Goal: Information Seeking & Learning: Find specific fact

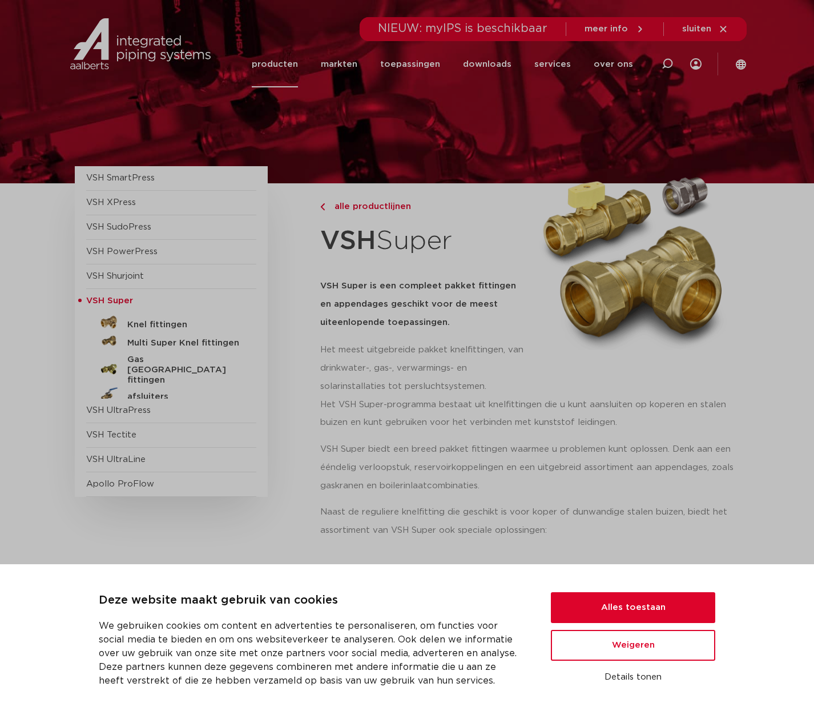
click at [287, 61] on link "producten" at bounding box center [275, 64] width 46 height 46
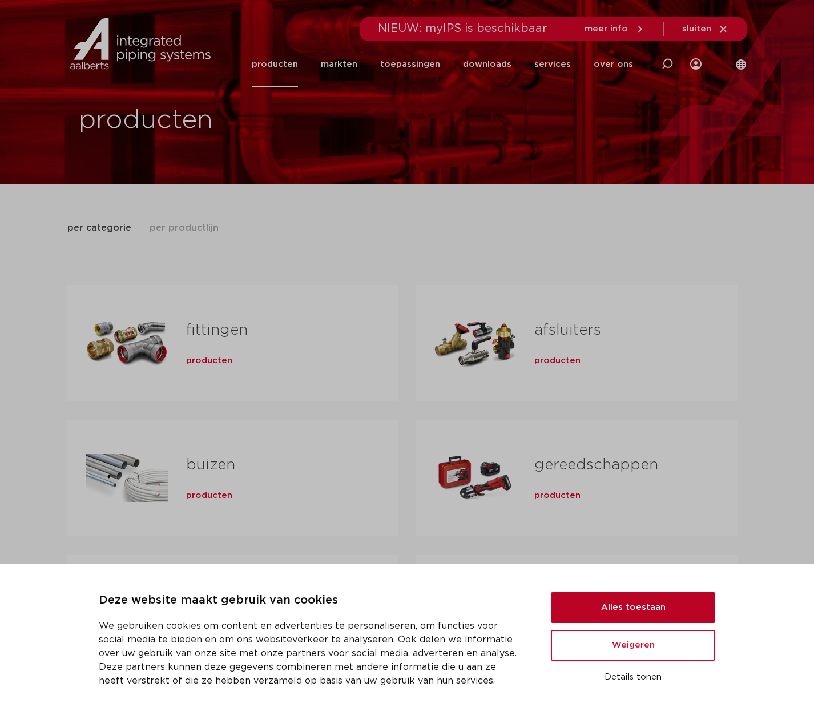
click at [619, 605] on button "Alles toestaan" at bounding box center [633, 607] width 164 height 31
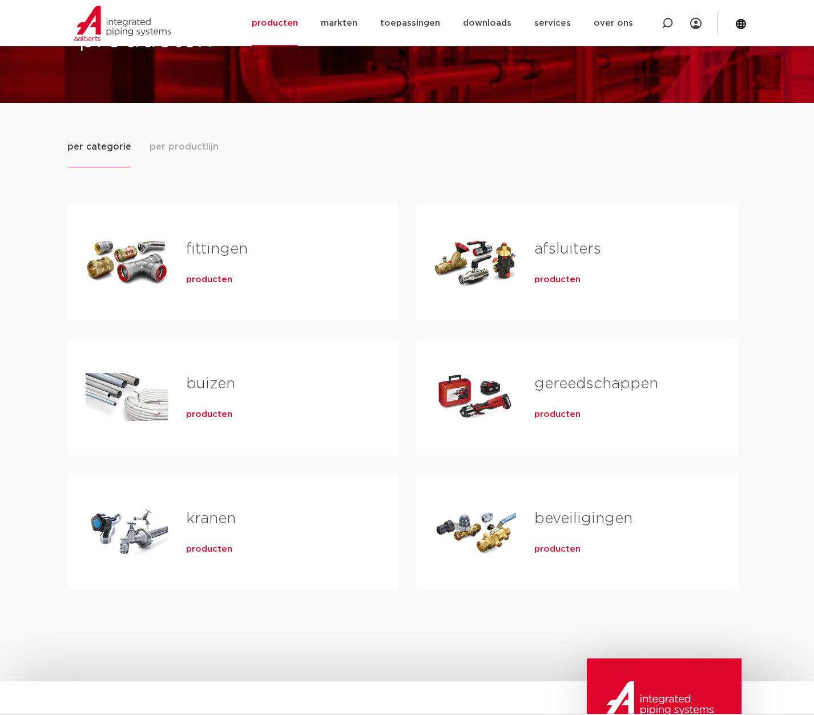
scroll to position [114, 0]
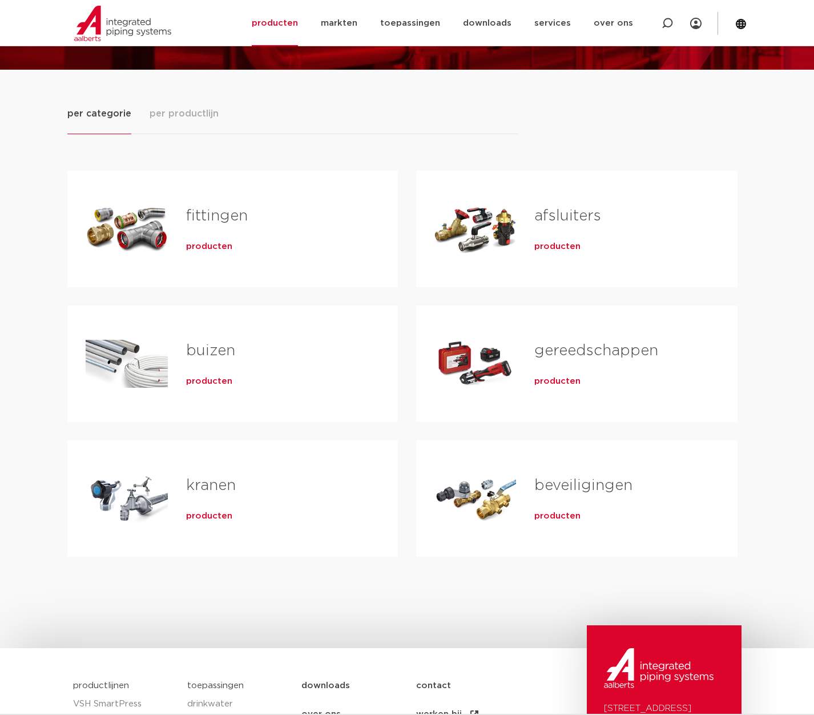
click at [219, 210] on link "fittingen" at bounding box center [217, 215] width 62 height 15
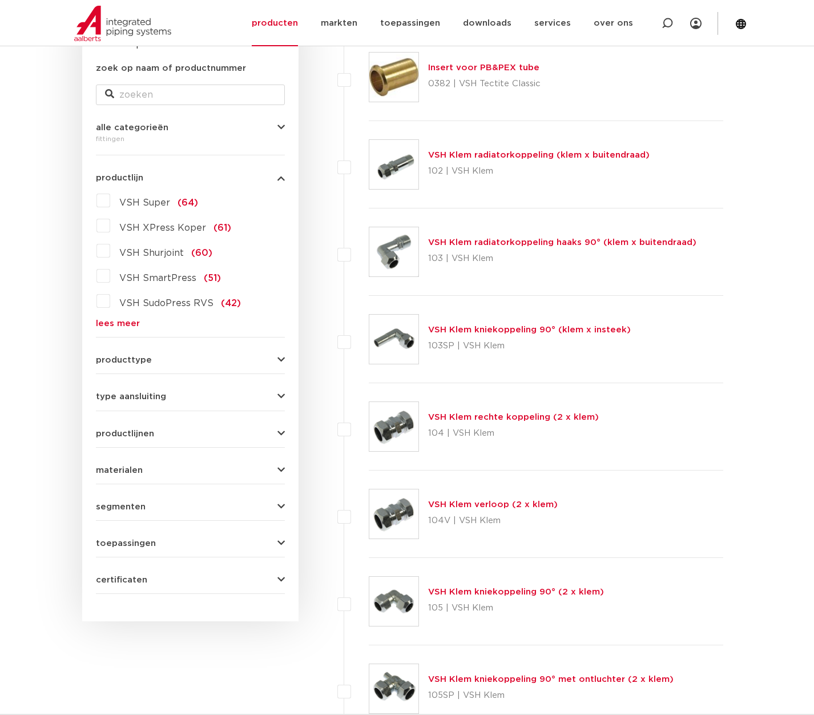
scroll to position [228, 0]
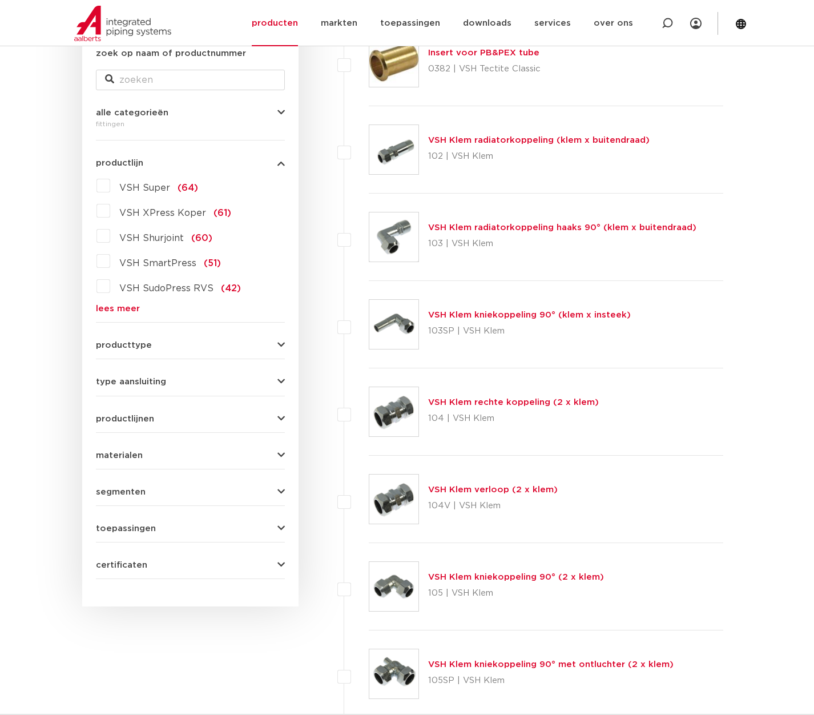
click at [112, 308] on link "lees meer" at bounding box center [190, 308] width 189 height 9
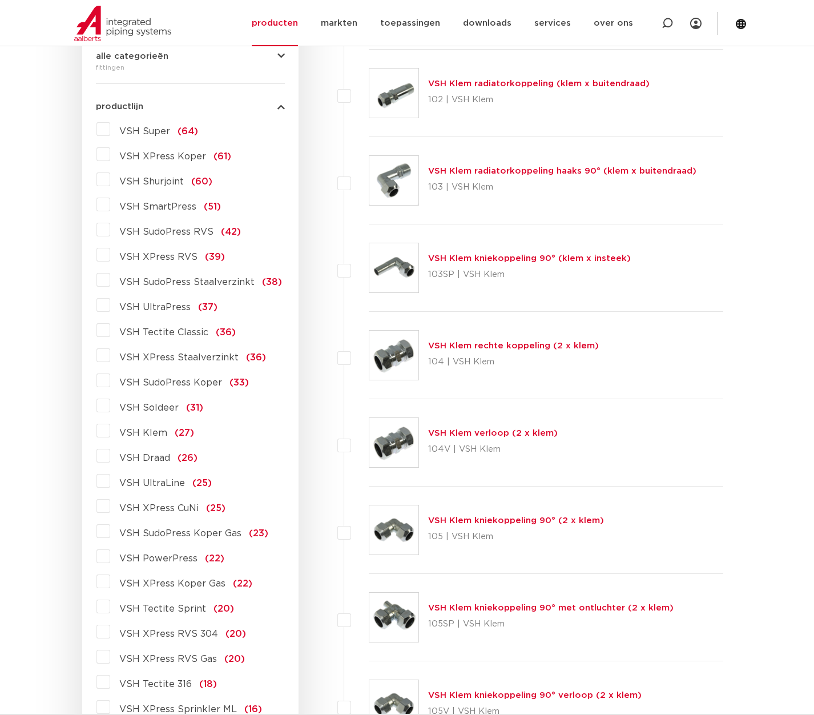
scroll to position [285, 0]
click at [164, 583] on span "VSH XPress Koper Gas" at bounding box center [172, 582] width 106 height 9
click at [0, 0] on input "VSH XPress Koper Gas (22)" at bounding box center [0, 0] width 0 height 0
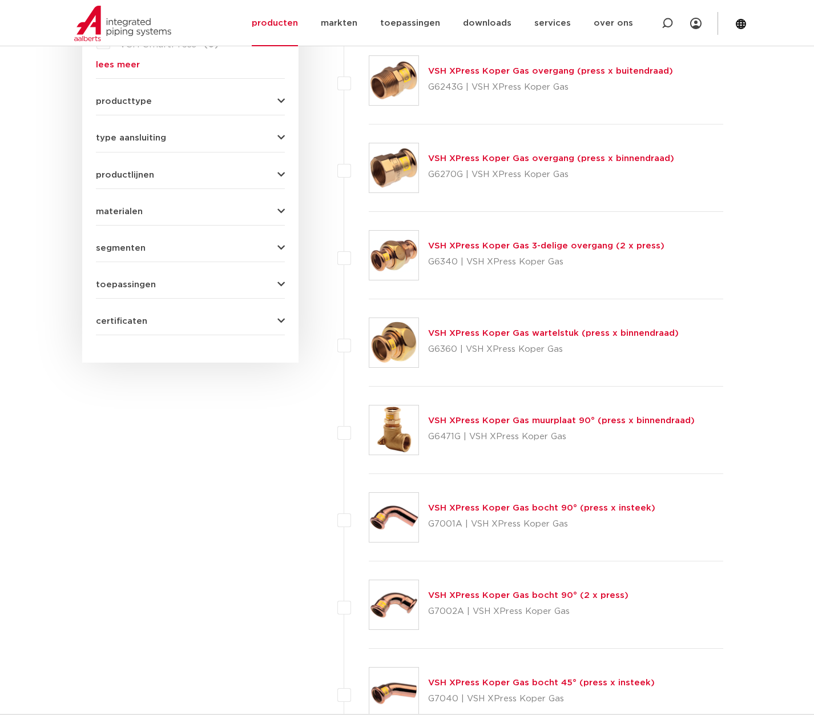
scroll to position [343, 0]
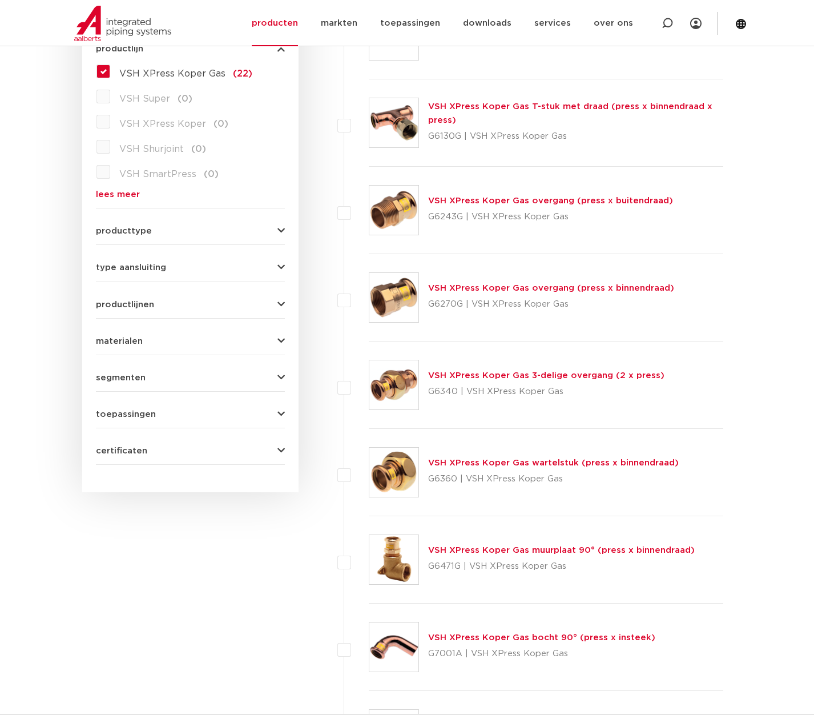
click at [532, 289] on link "VSH XPress Koper Gas overgang (press x binnendraad)" at bounding box center [551, 288] width 246 height 9
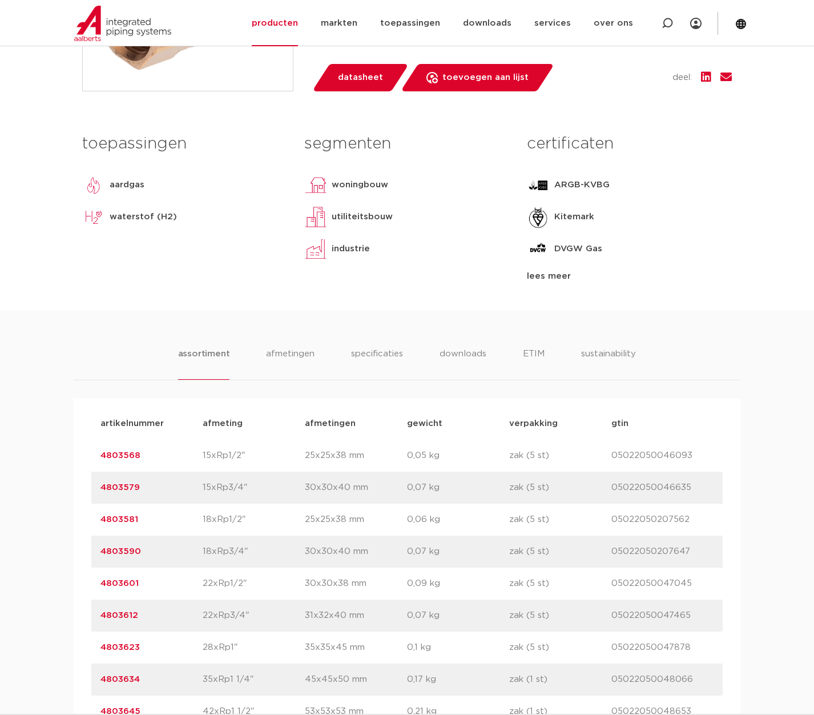
scroll to position [457, 0]
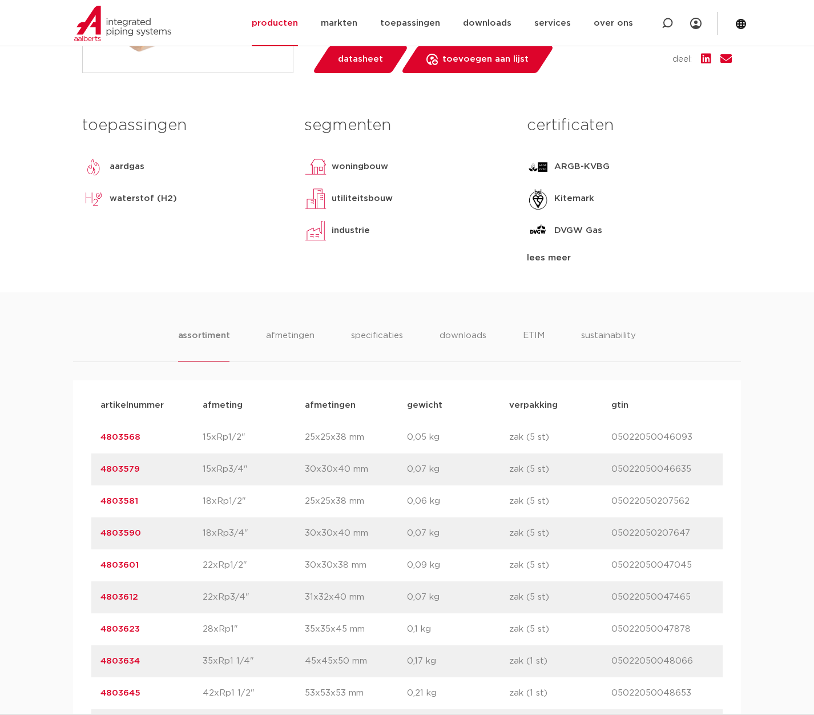
drag, startPoint x: 138, startPoint y: 629, endPoint x: 89, endPoint y: 628, distance: 49.1
click at [89, 628] on div "artikelnummer afmeting afmetingen gewicht verpakking gtin artikelnummer 4803568…" at bounding box center [407, 565] width 668 height 370
drag, startPoint x: 89, startPoint y: 628, endPoint x: 124, endPoint y: 627, distance: 35.4
copy link "4803623"
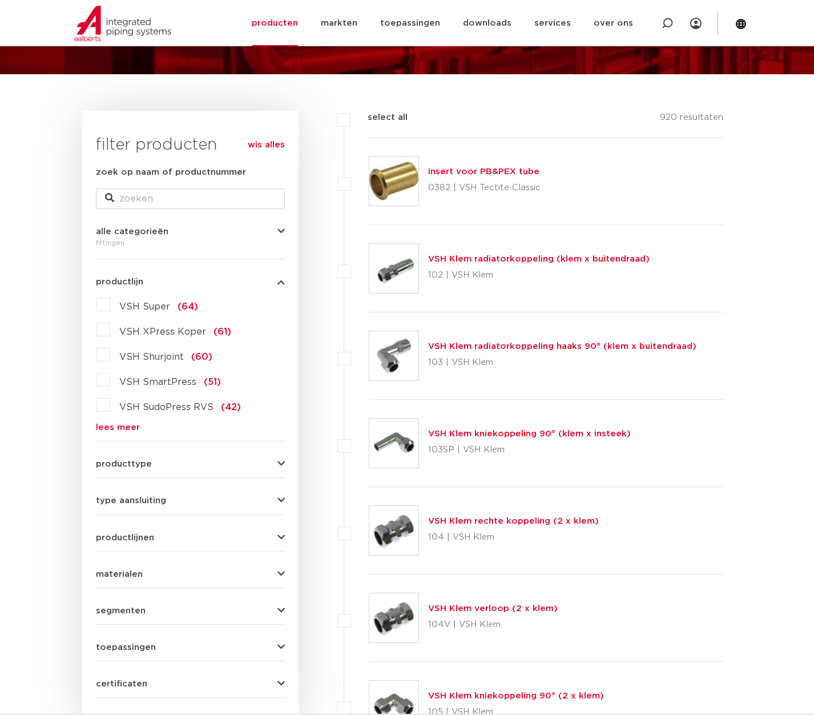
scroll to position [114, 0]
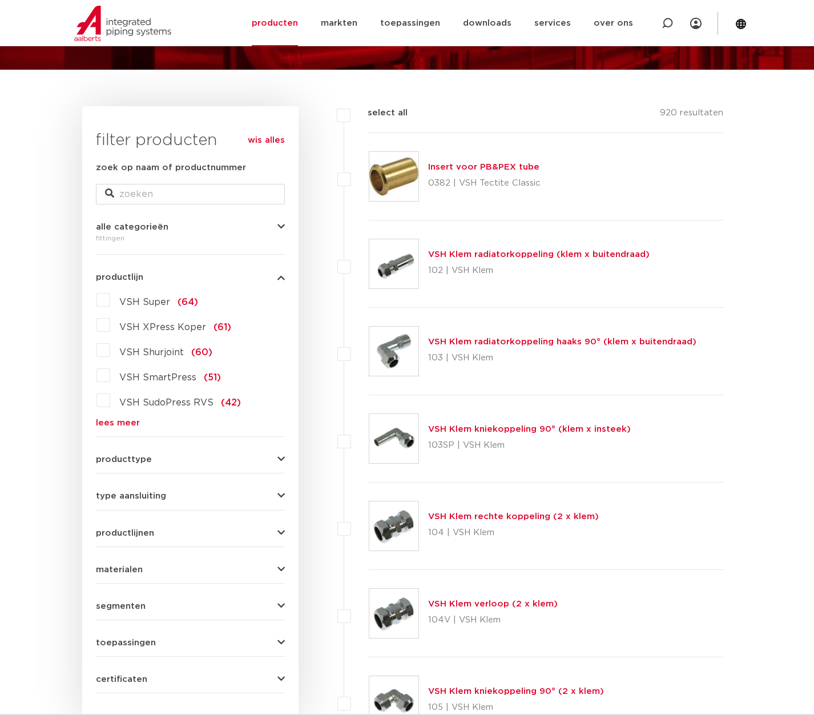
click at [120, 423] on link "lees meer" at bounding box center [190, 422] width 189 height 9
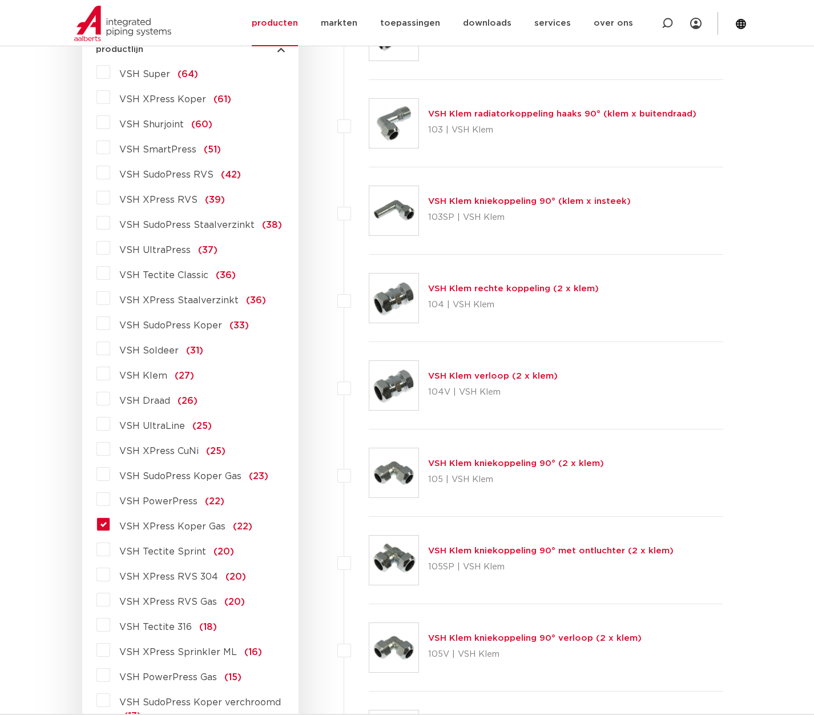
scroll to position [343, 0]
click at [143, 523] on span "VSH XPress Koper Gas" at bounding box center [172, 525] width 106 height 9
click at [0, 0] on input "VSH XPress Koper Gas (22)" at bounding box center [0, 0] width 0 height 0
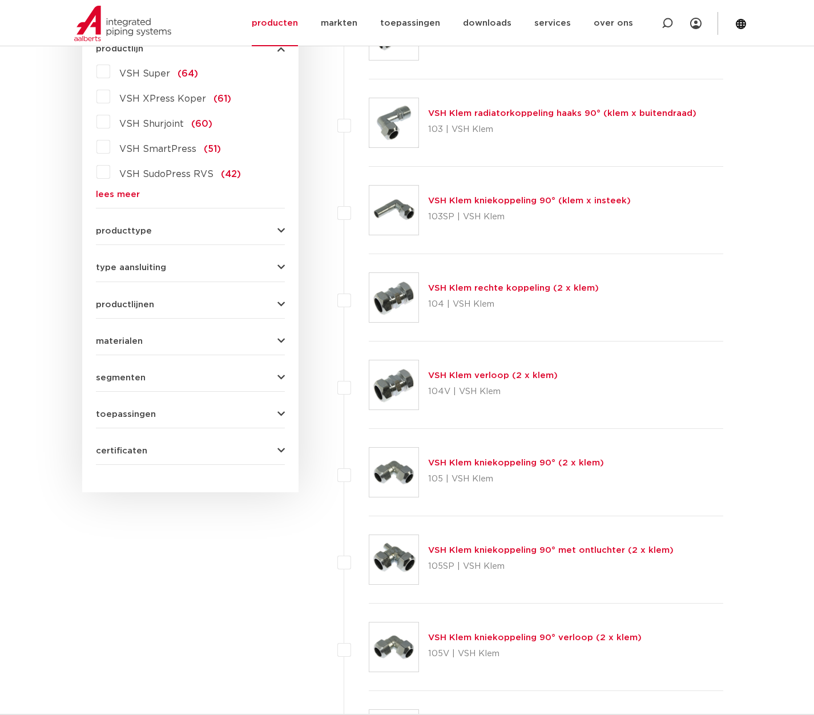
scroll to position [343, 0]
click at [119, 191] on link "lees meer" at bounding box center [190, 194] width 189 height 9
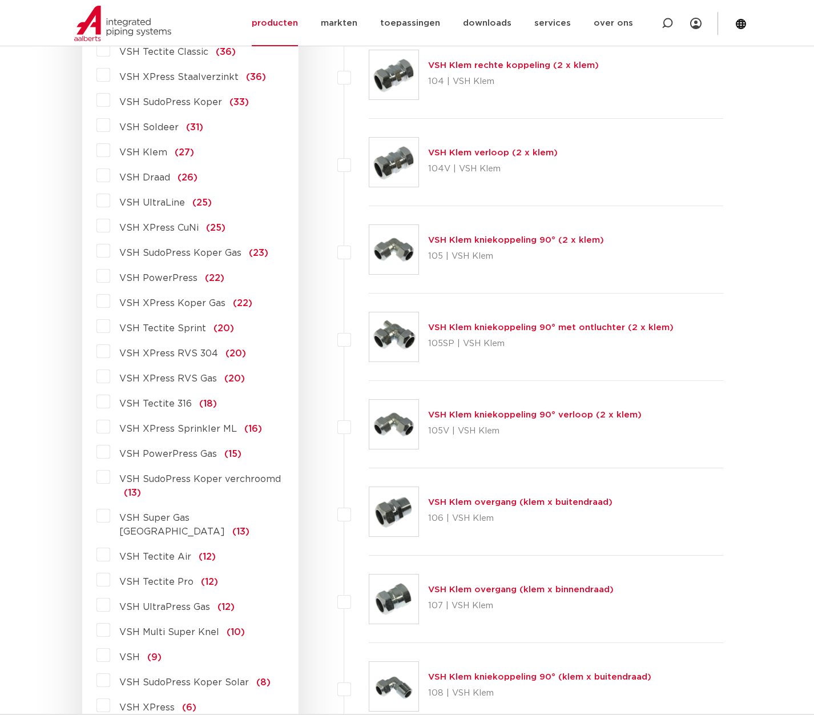
scroll to position [571, 0]
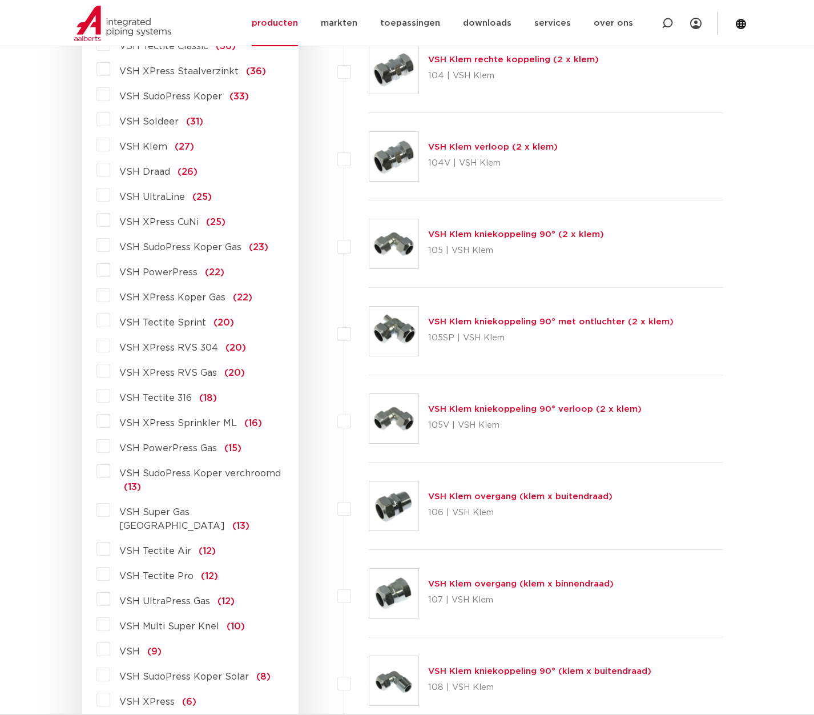
click at [160, 301] on span "VSH XPress Koper Gas" at bounding box center [172, 297] width 106 height 9
click at [0, 0] on input "VSH XPress Koper Gas (22)" at bounding box center [0, 0] width 0 height 0
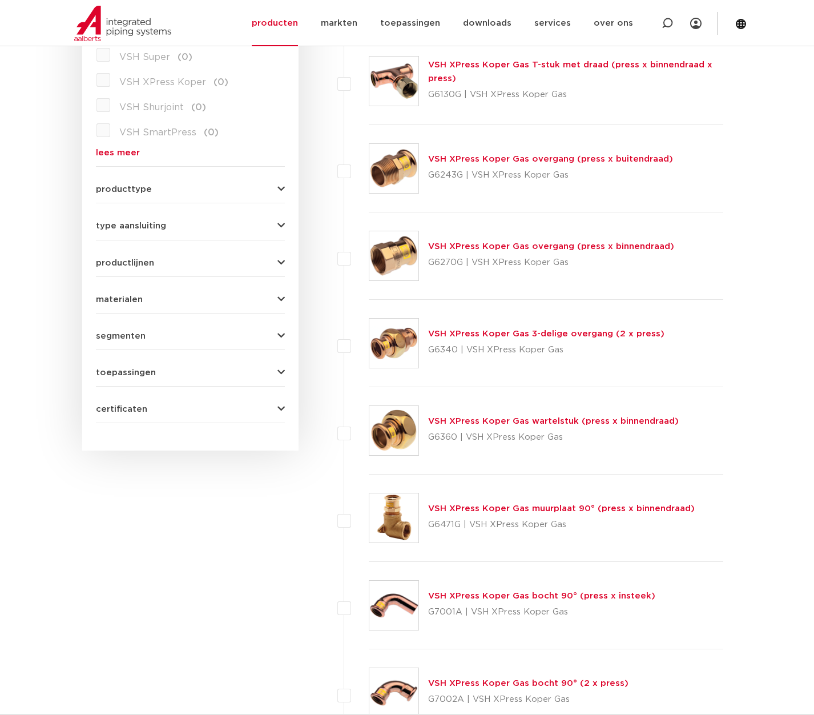
scroll to position [343, 0]
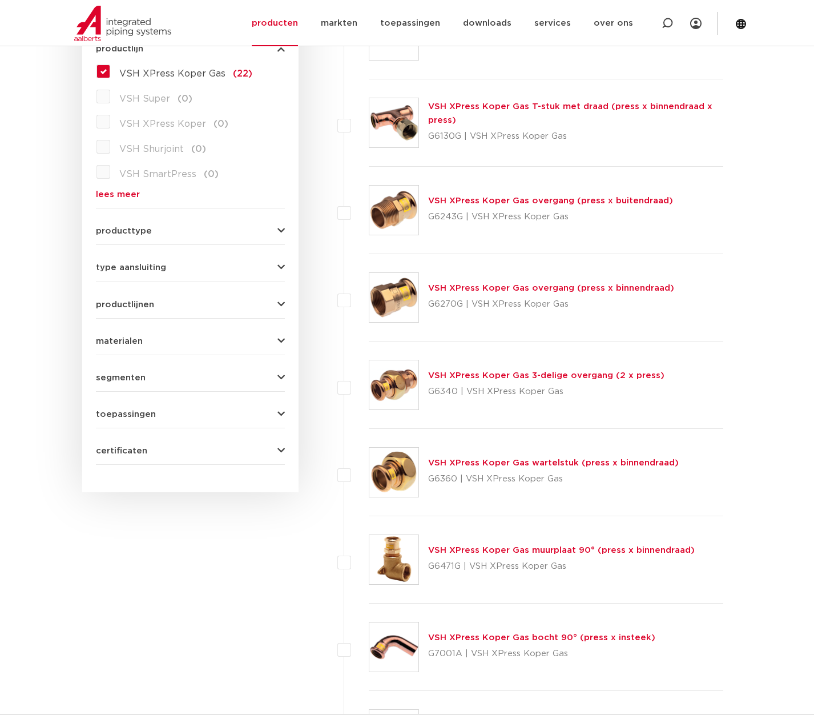
click at [470, 199] on link "VSH XPress Koper Gas overgang (press x buitendraad)" at bounding box center [550, 200] width 245 height 9
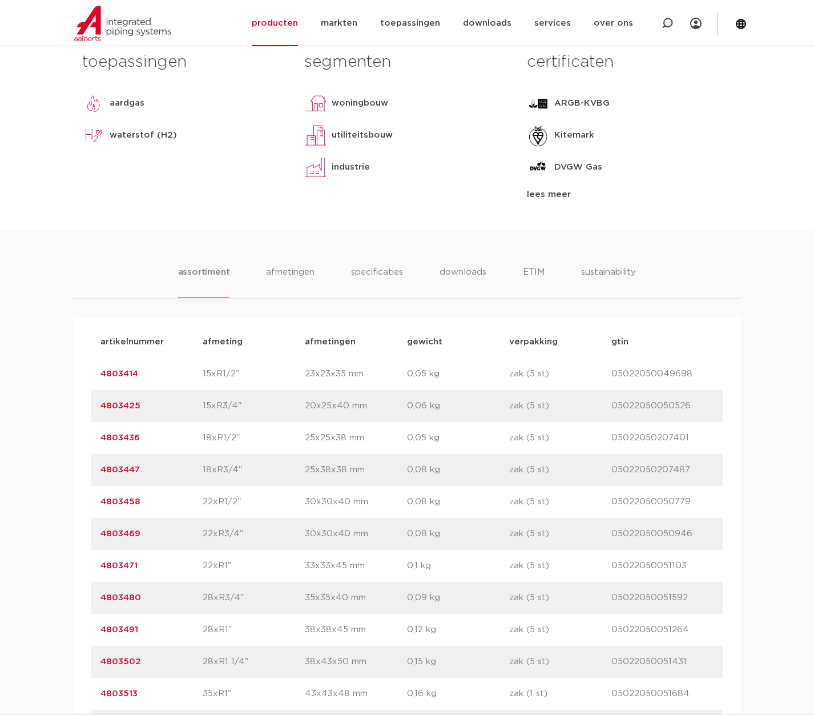
scroll to position [628, 0]
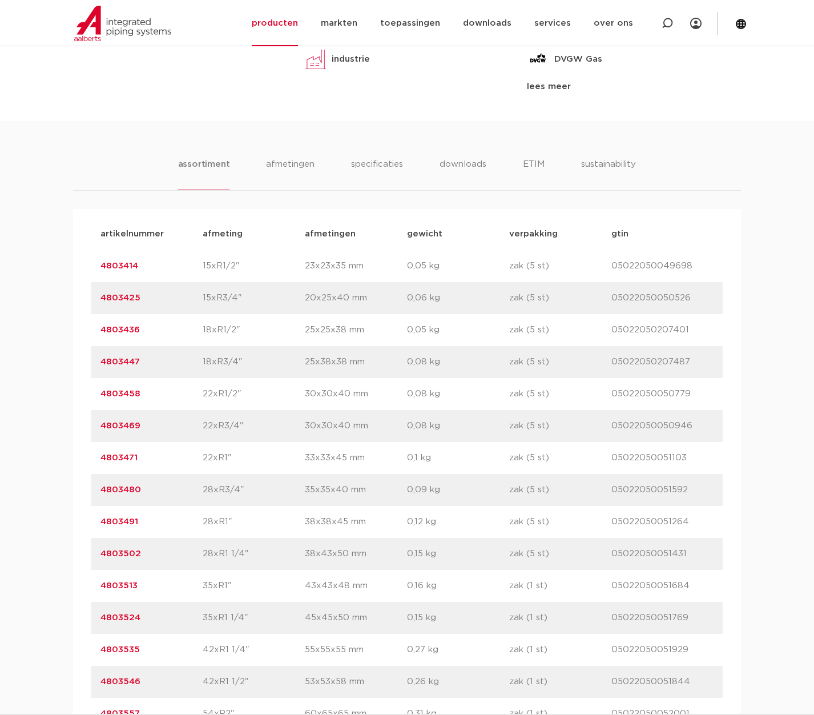
click at [107, 522] on link "4803491" at bounding box center [119, 521] width 38 height 9
drag, startPoint x: 143, startPoint y: 524, endPoint x: 101, endPoint y: 526, distance: 41.7
click at [101, 526] on p "4803491" at bounding box center [151, 522] width 102 height 14
copy link "4803491"
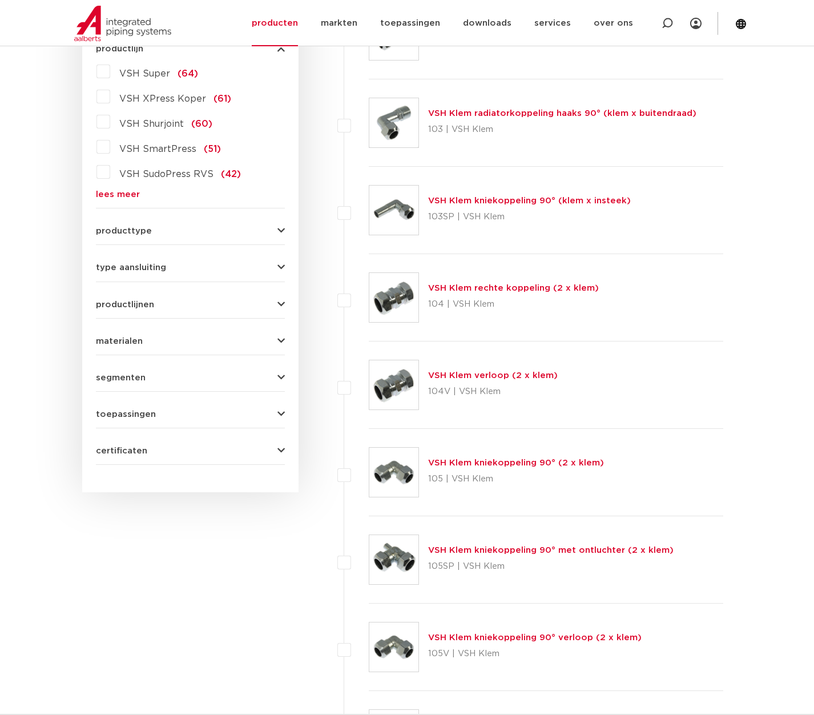
click at [128, 194] on link "lees meer" at bounding box center [190, 194] width 189 height 9
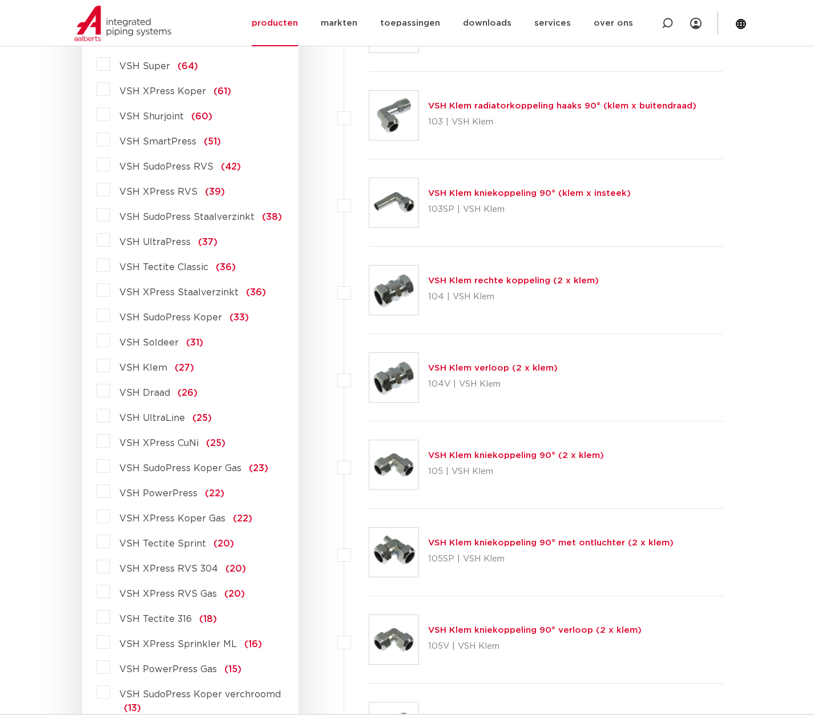
scroll to position [285, 0]
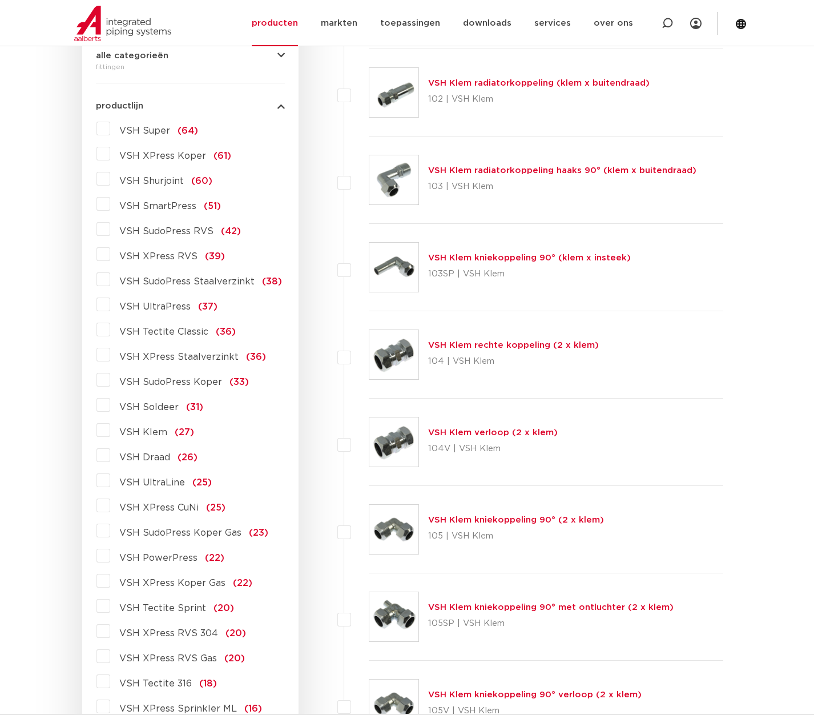
click at [110, 357] on label "VSH XPress Staalverzinkt (36)" at bounding box center [188, 354] width 156 height 18
click at [0, 0] on input "VSH XPress Staalverzinkt (36)" at bounding box center [0, 0] width 0 height 0
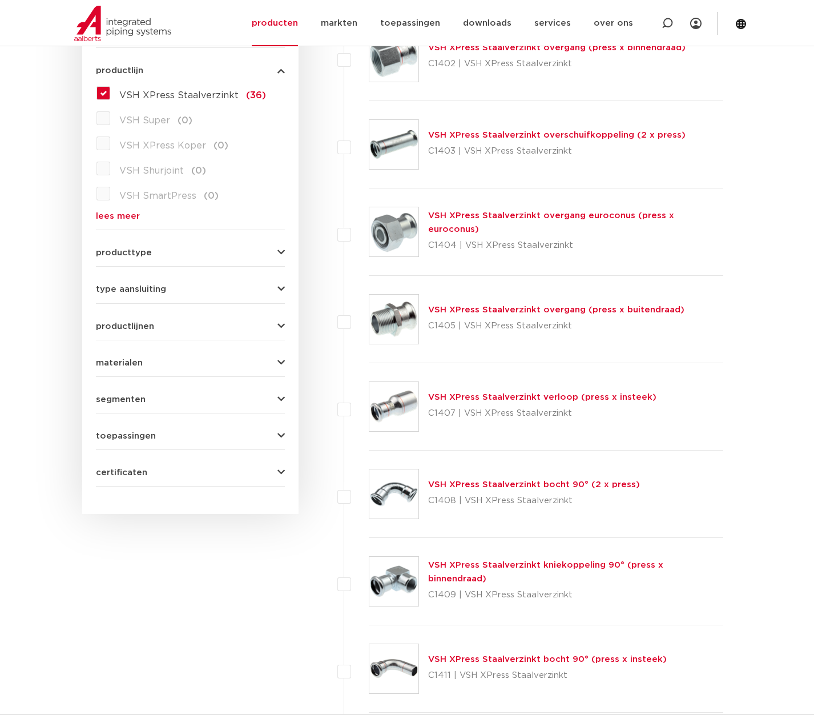
scroll to position [264, 0]
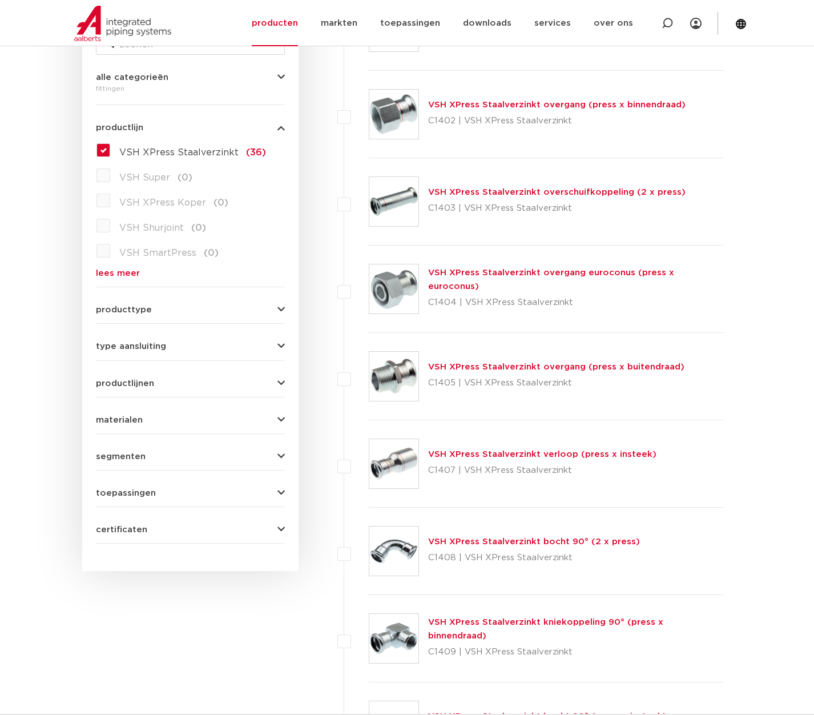
click at [470, 104] on link "VSH XPress Staalverzinkt overgang (press x binnendraad)" at bounding box center [556, 104] width 257 height 9
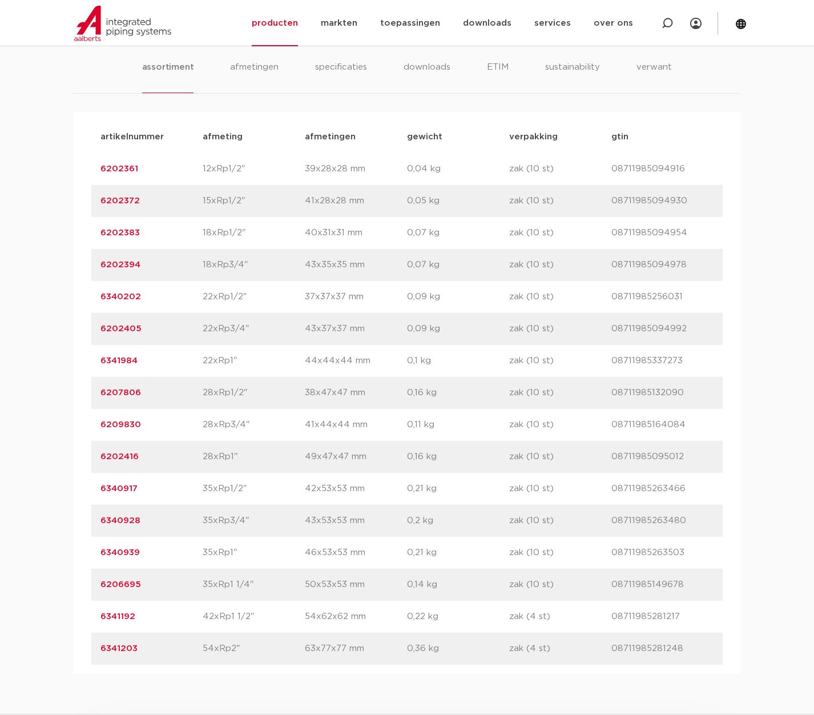
scroll to position [742, 0]
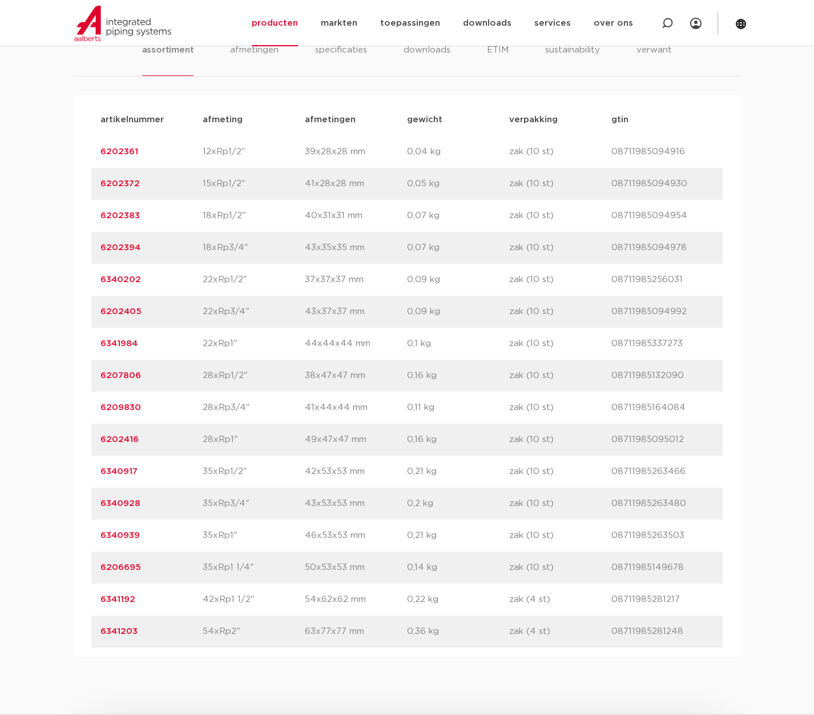
drag, startPoint x: 253, startPoint y: 603, endPoint x: 199, endPoint y: 600, distance: 53.7
click at [199, 600] on div "artikelnummer 6341192 afmeting 42xRp1 1/2" [GEOGRAPHIC_DATA] 54x62x62 mm gewich…" at bounding box center [406, 599] width 631 height 32
drag, startPoint x: 99, startPoint y: 601, endPoint x: 143, endPoint y: 602, distance: 44.0
click at [143, 602] on div "artikelnummer 6341192 afmeting 42xRp1 1/2" [GEOGRAPHIC_DATA] 54x62x62 mm gewich…" at bounding box center [406, 599] width 631 height 32
drag, startPoint x: 143, startPoint y: 602, endPoint x: 127, endPoint y: 600, distance: 15.6
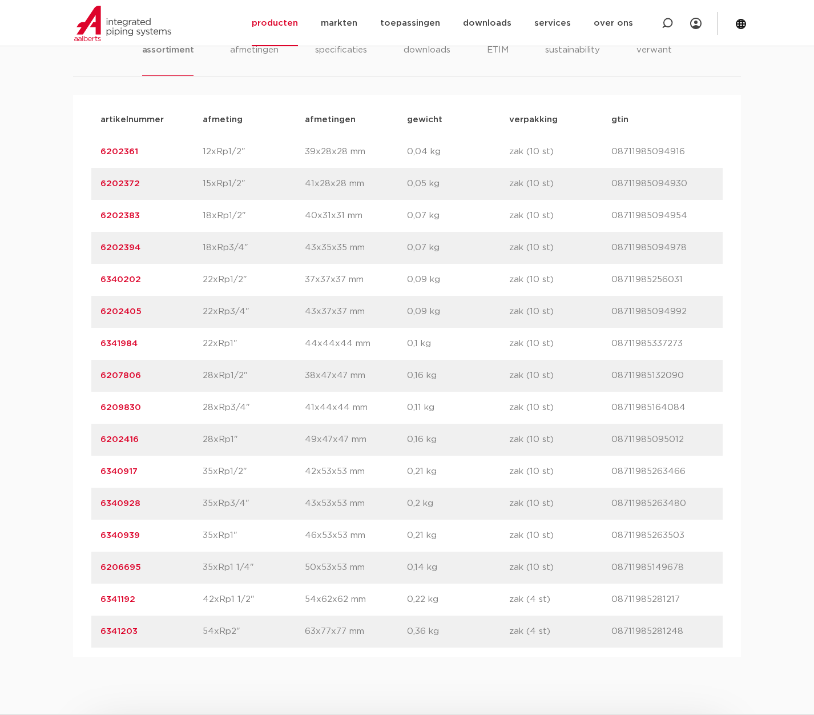
copy link "6341192"
